Goal: Communication & Community: Participate in discussion

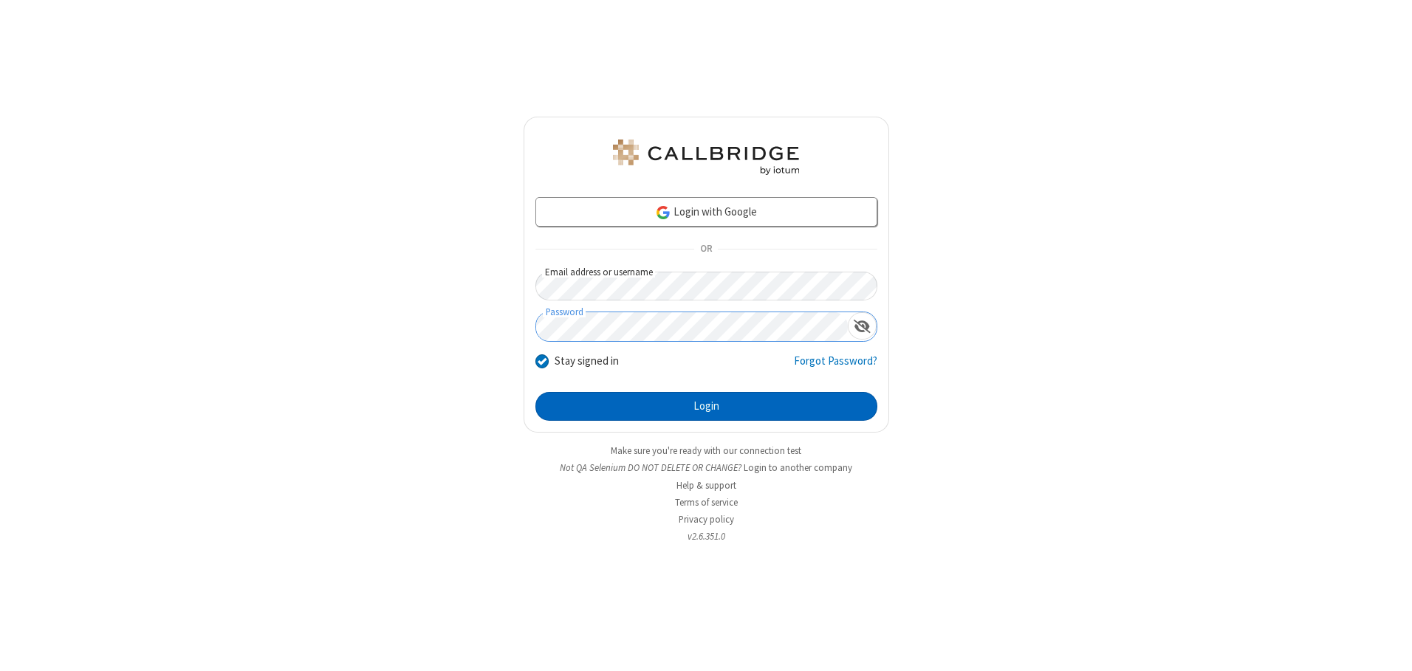
click at [706, 406] on button "Login" at bounding box center [706, 407] width 342 height 30
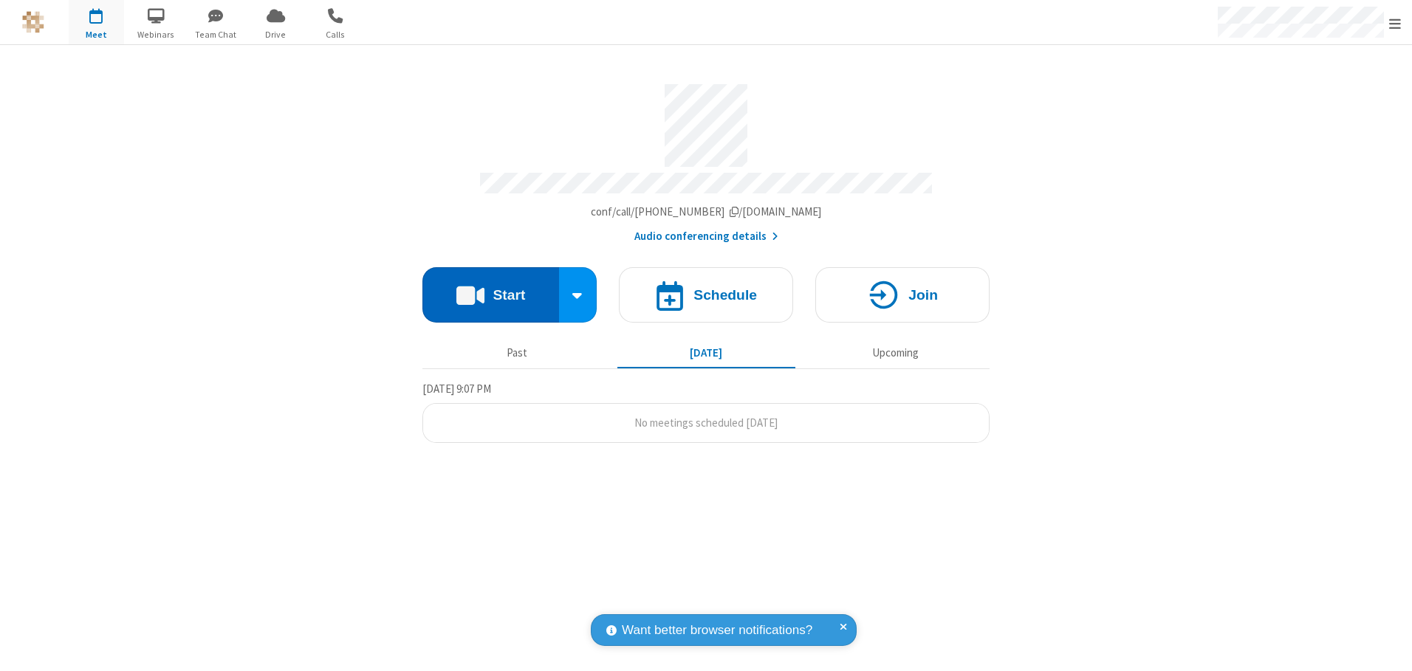
click at [490, 289] on button "Start" at bounding box center [490, 294] width 137 height 55
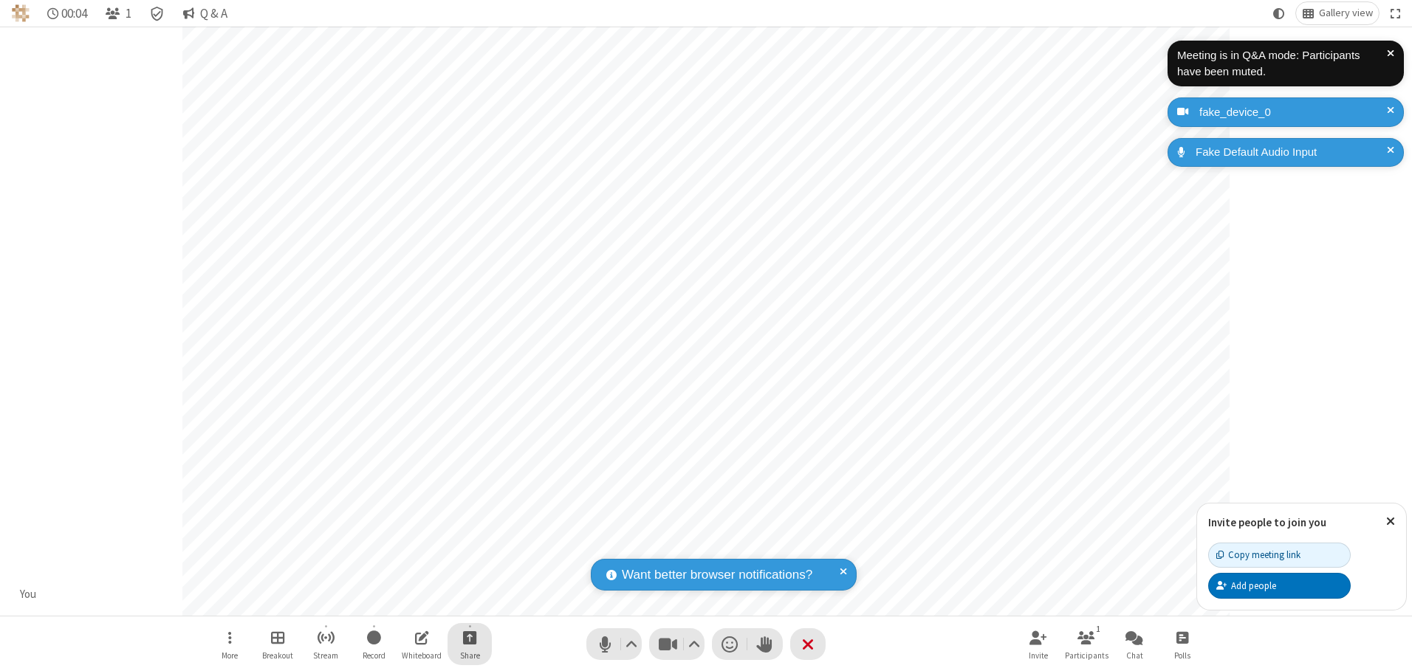
click at [470, 637] on span "Start sharing" at bounding box center [470, 637] width 14 height 18
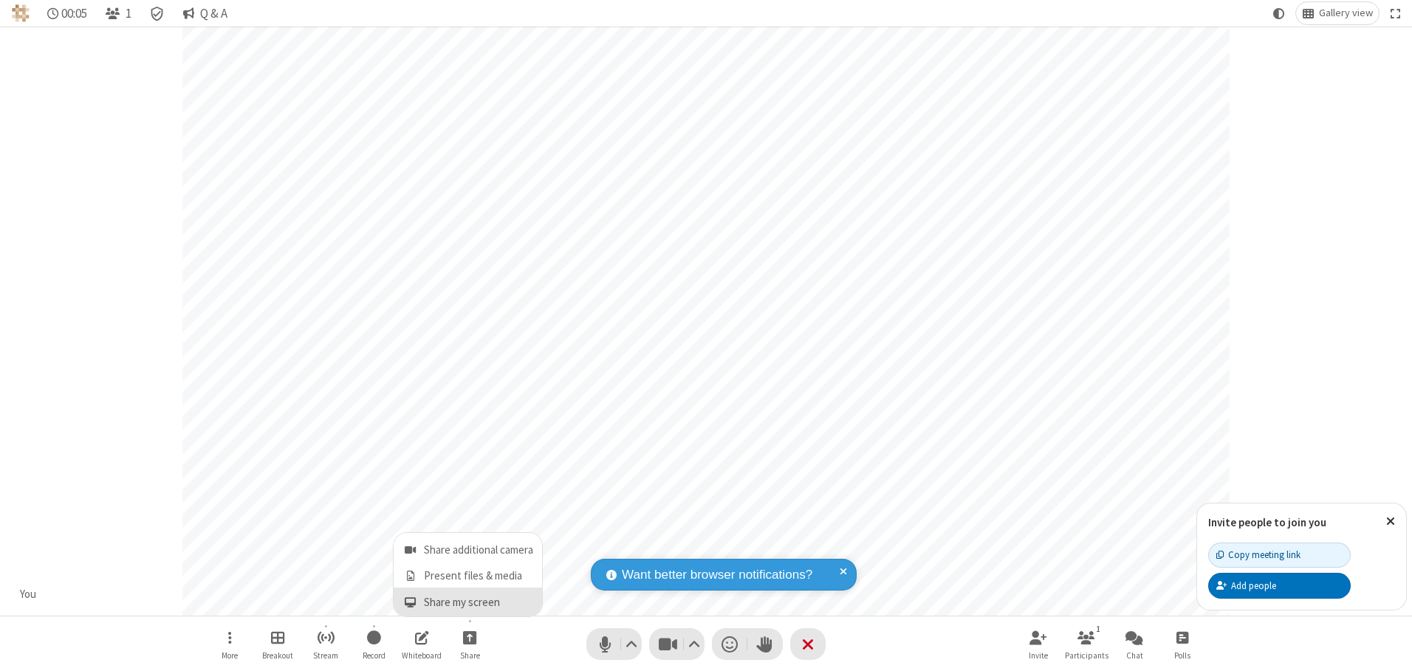
click at [410, 602] on span "Share my screen" at bounding box center [410, 603] width 17 height 13
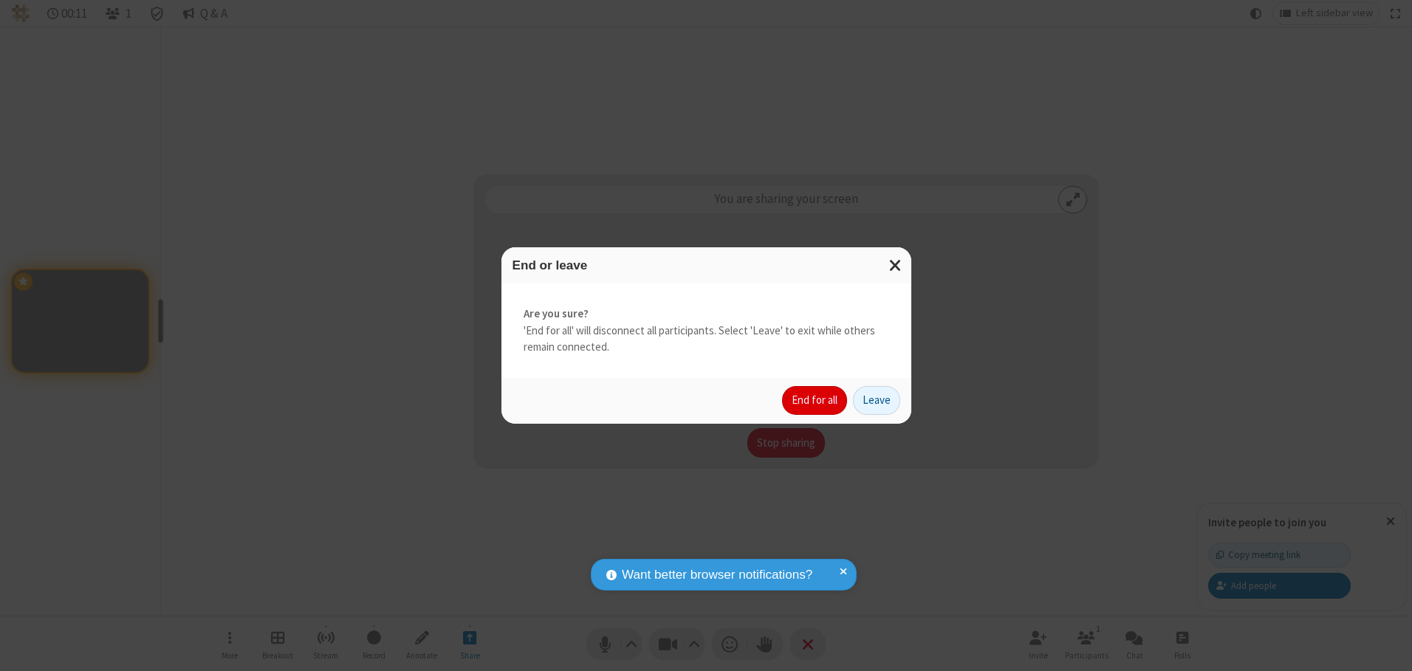
click at [815, 400] on button "End for all" at bounding box center [814, 401] width 65 height 30
